Goal: Obtain resource: Obtain resource

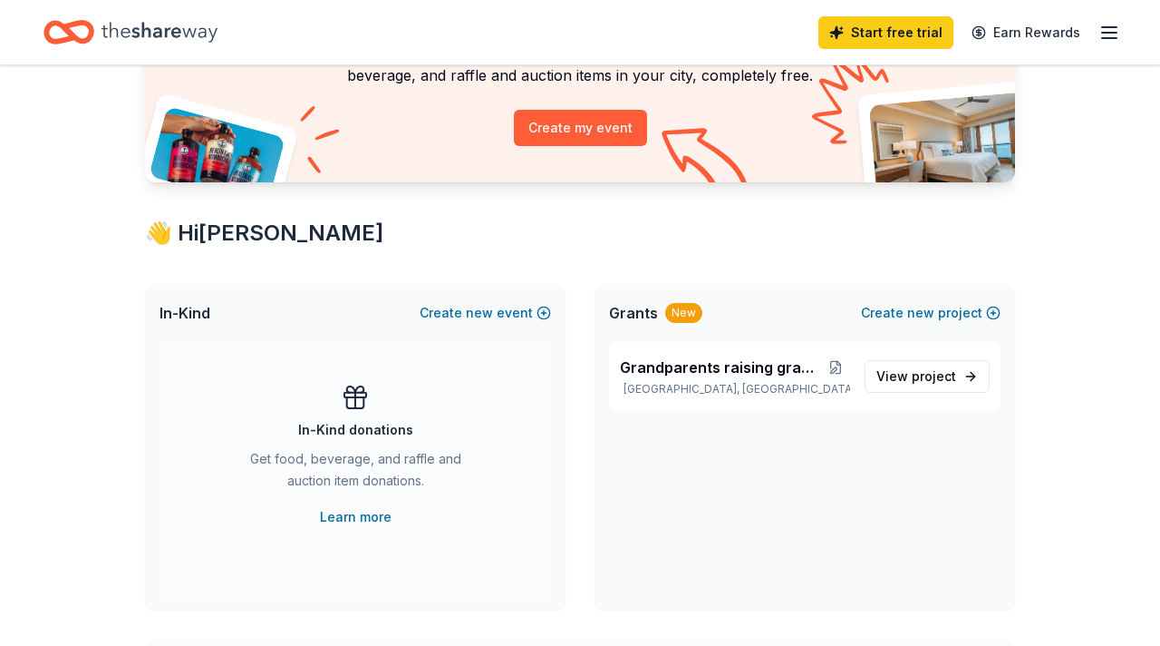
scroll to position [180, 0]
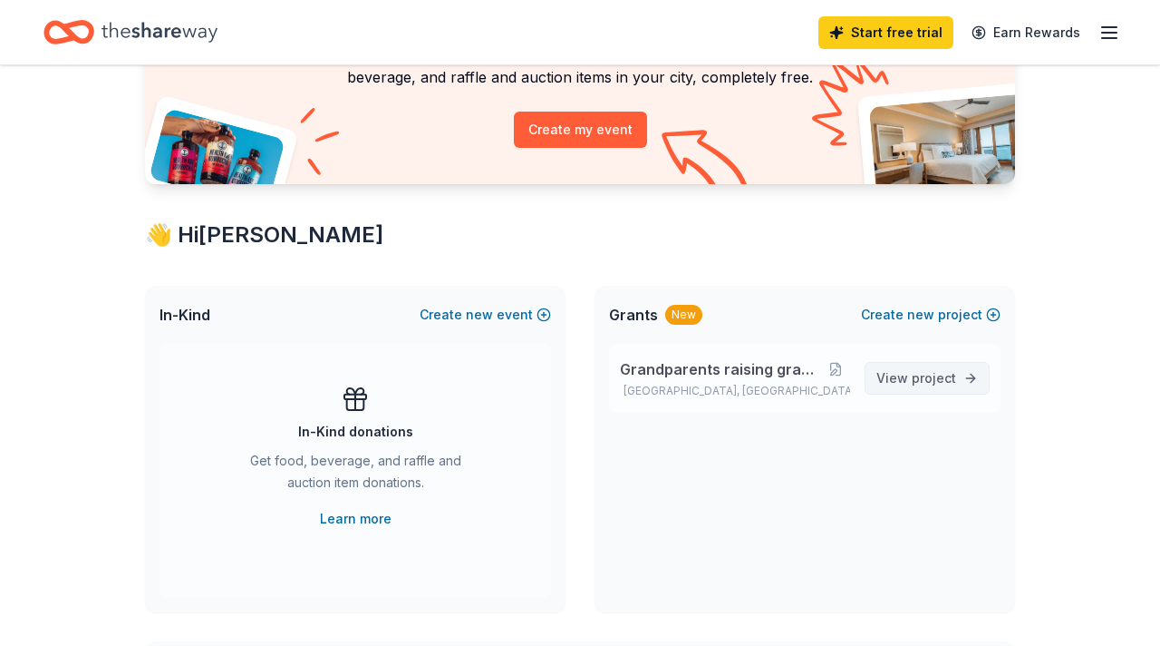
click at [905, 377] on span "View project" at bounding box center [917, 378] width 80 height 22
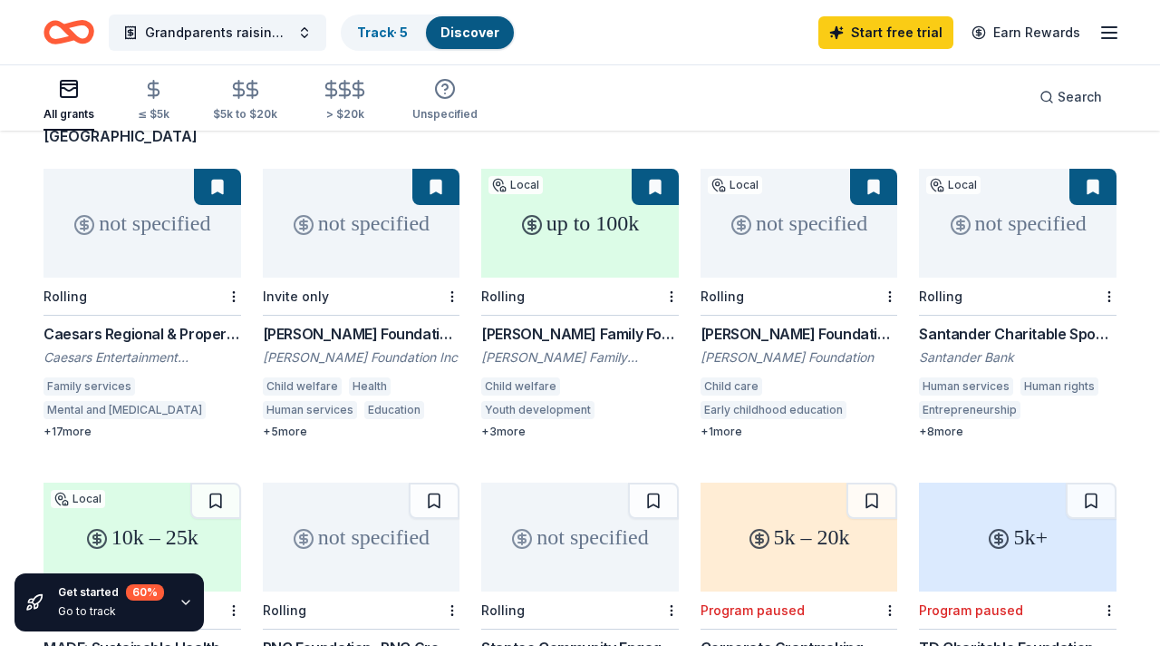
scroll to position [161, 0]
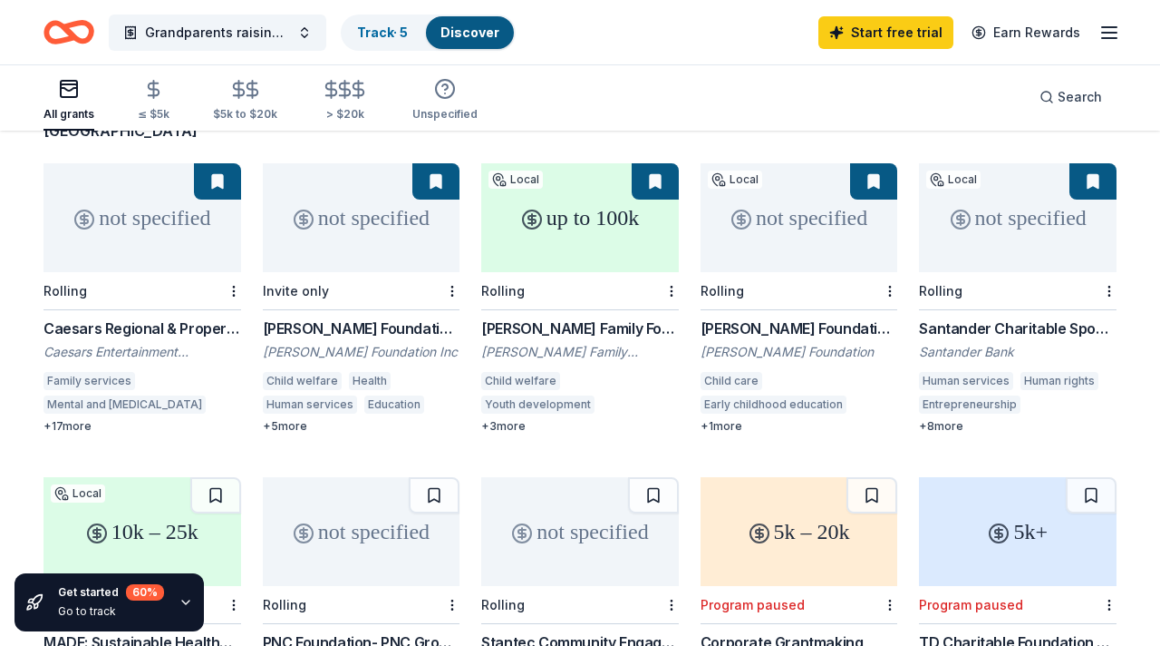
click at [510, 419] on div "+ 3 more" at bounding box center [580, 426] width 198 height 15
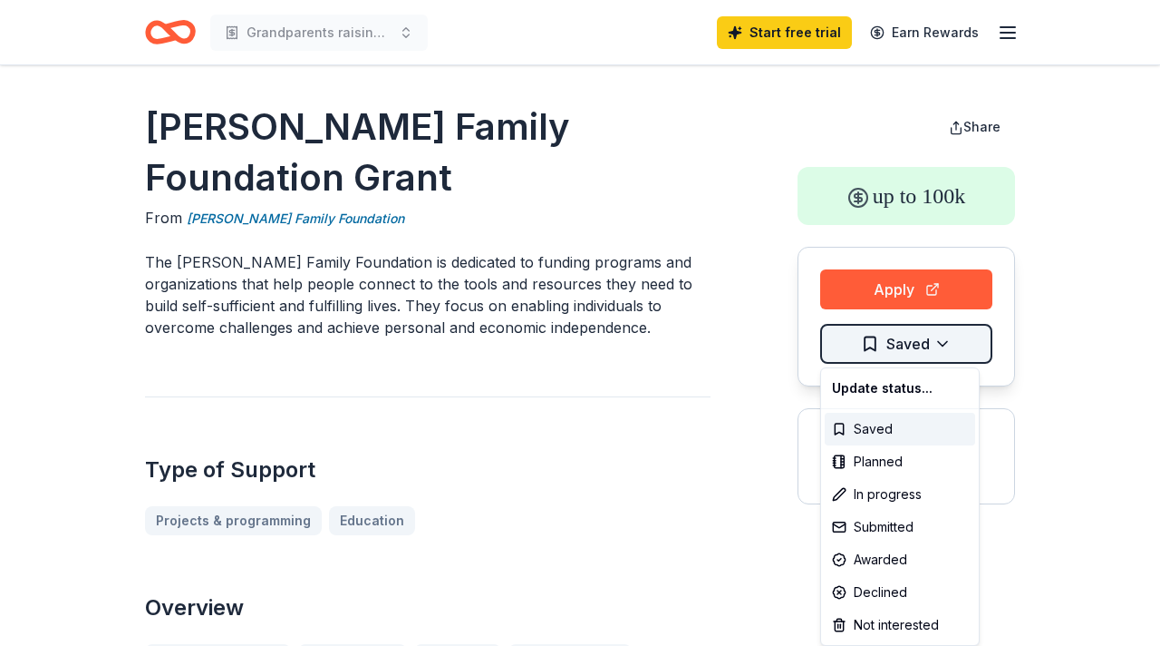
click at [918, 347] on html "Grandparents raising grandchildren Start free trial Earn Rewards [PERSON_NAME] …" at bounding box center [580, 323] width 1160 height 646
click at [865, 427] on div "Saved" at bounding box center [900, 429] width 150 height 33
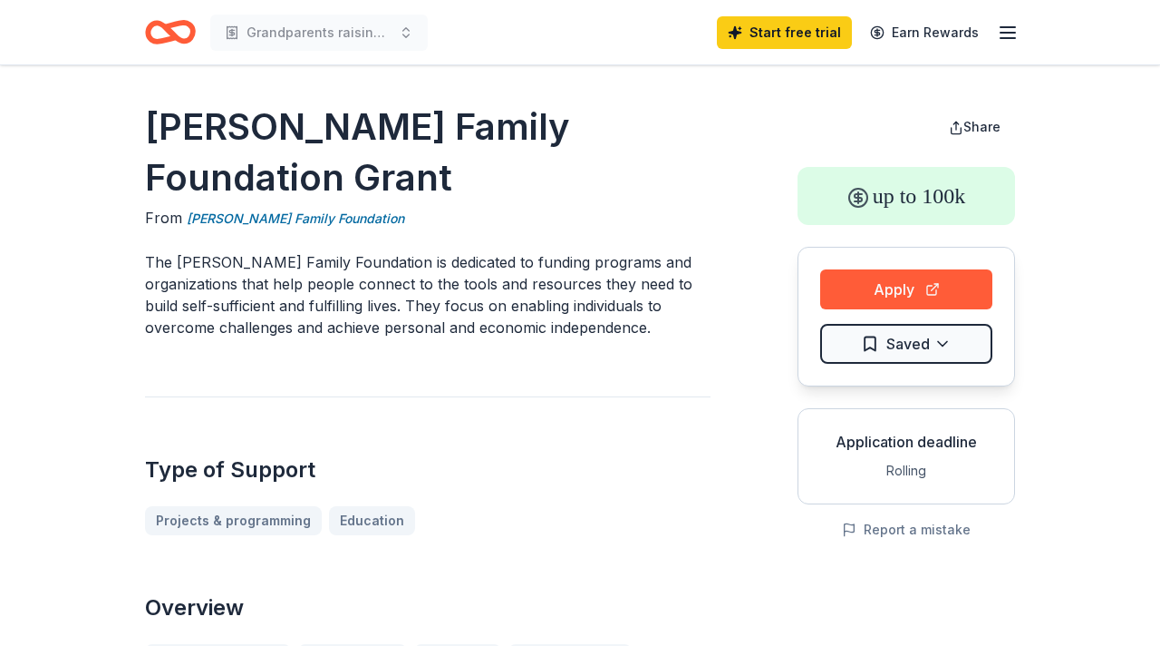
click at [1007, 33] on line "button" at bounding box center [1008, 33] width 15 height 0
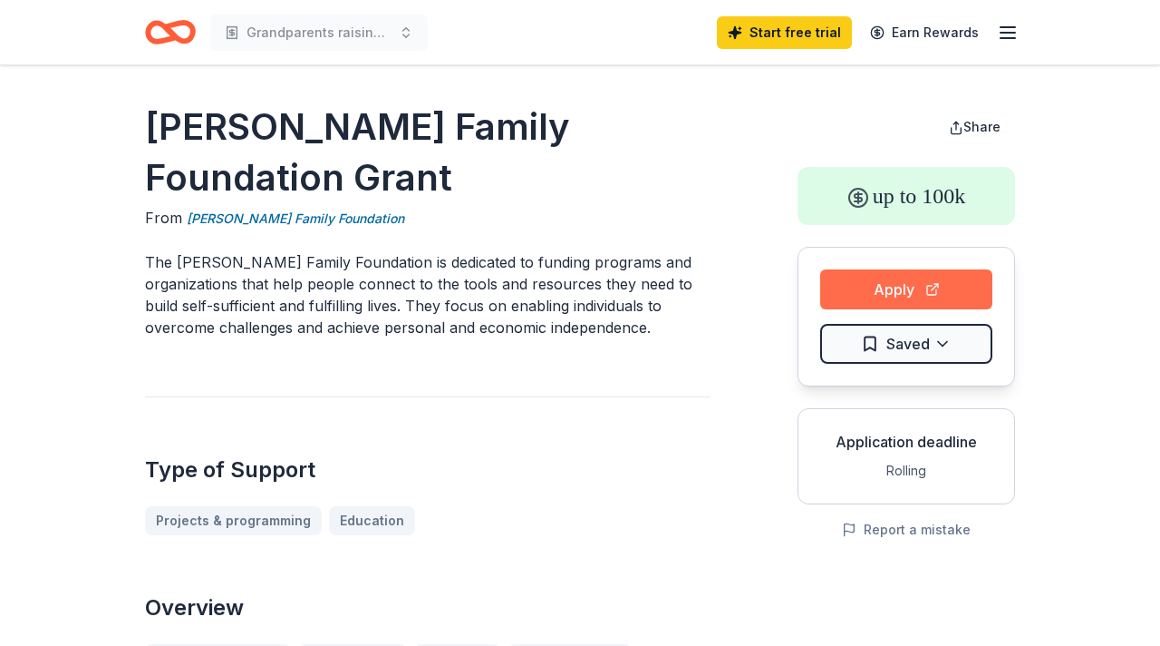
click at [901, 290] on button "Apply" at bounding box center [906, 289] width 172 height 40
